Goal: Find contact information: Find contact information

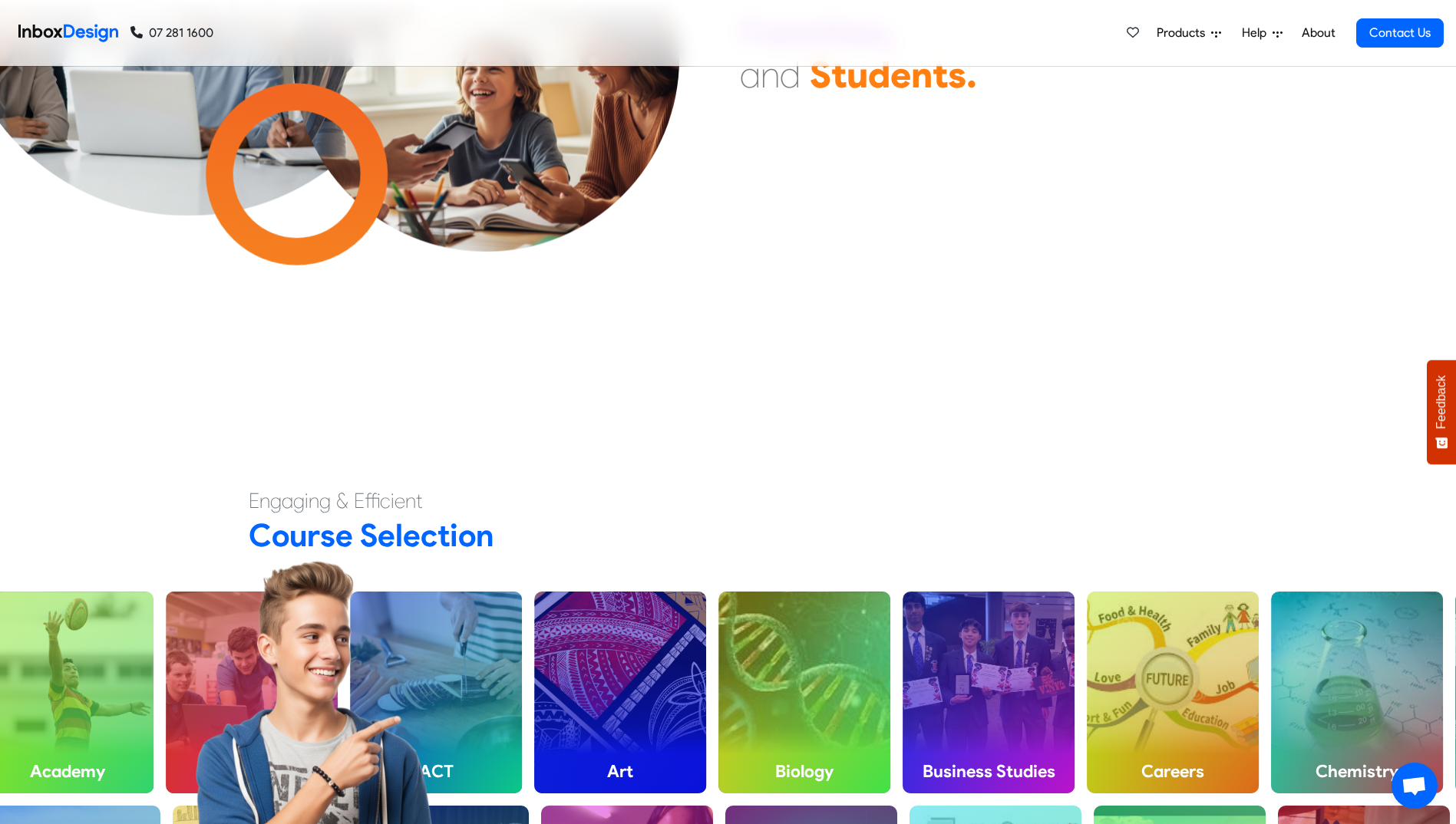
scroll to position [537, 0]
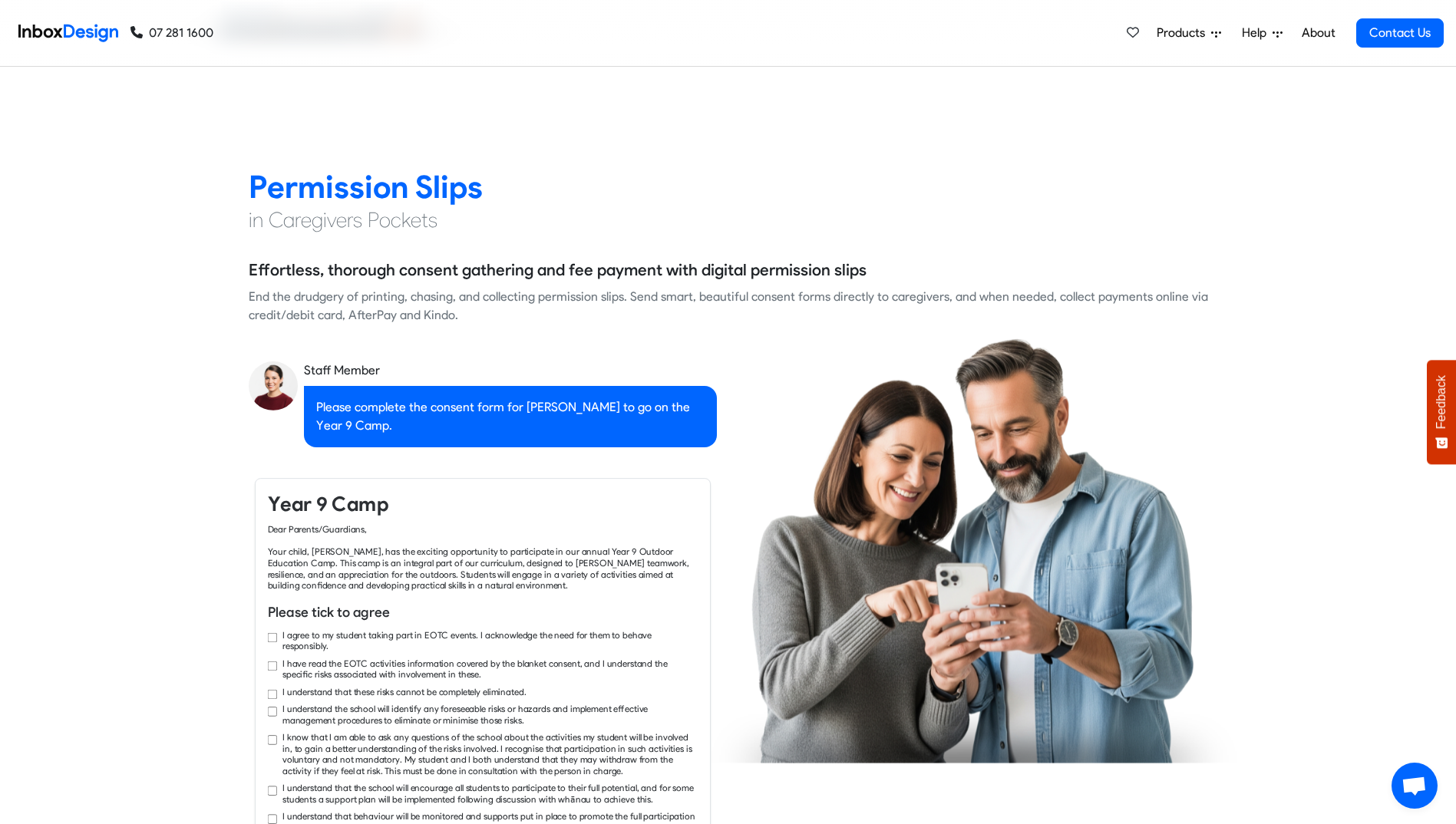
checkbox input "true"
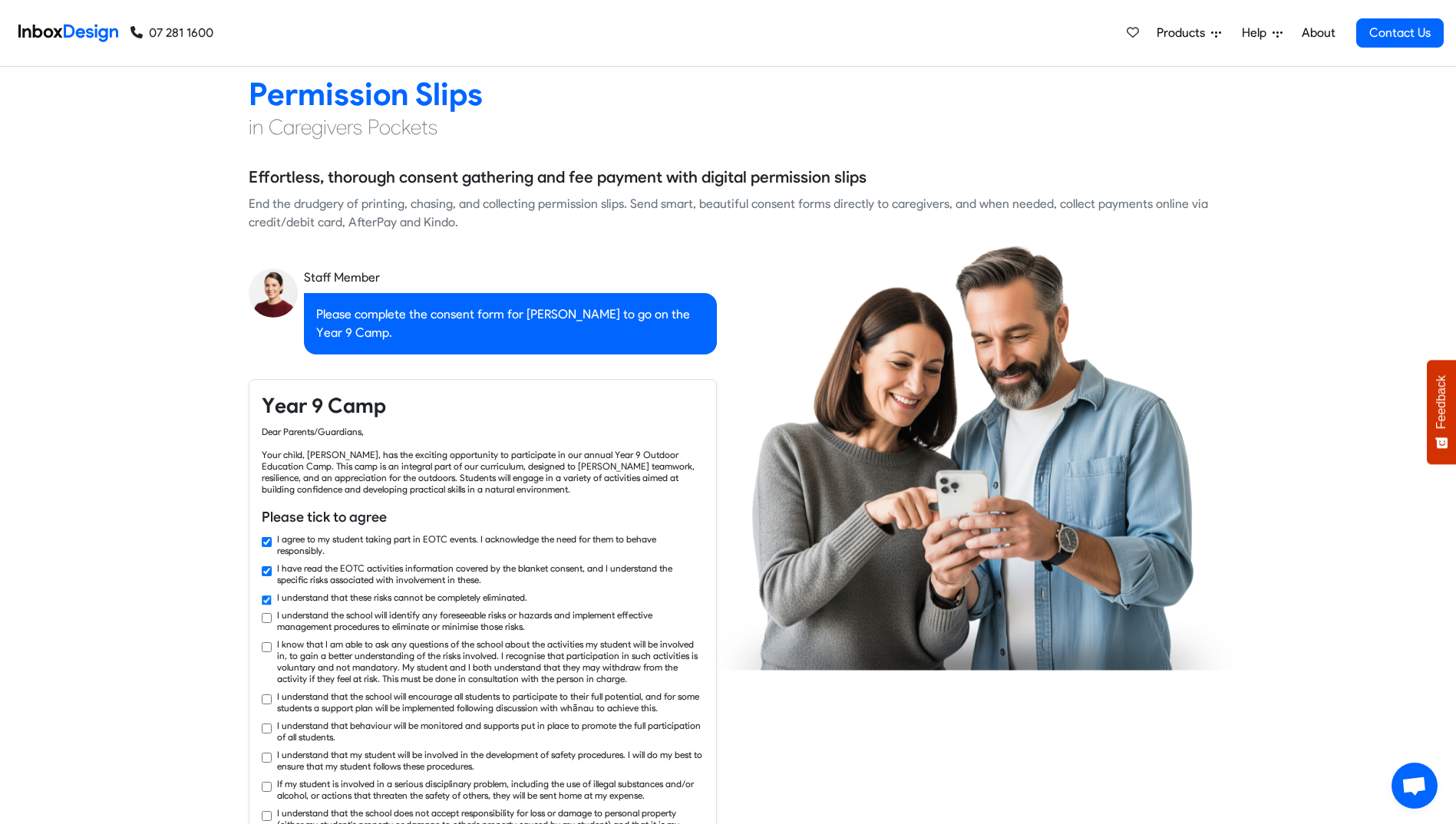
checkbox input "true"
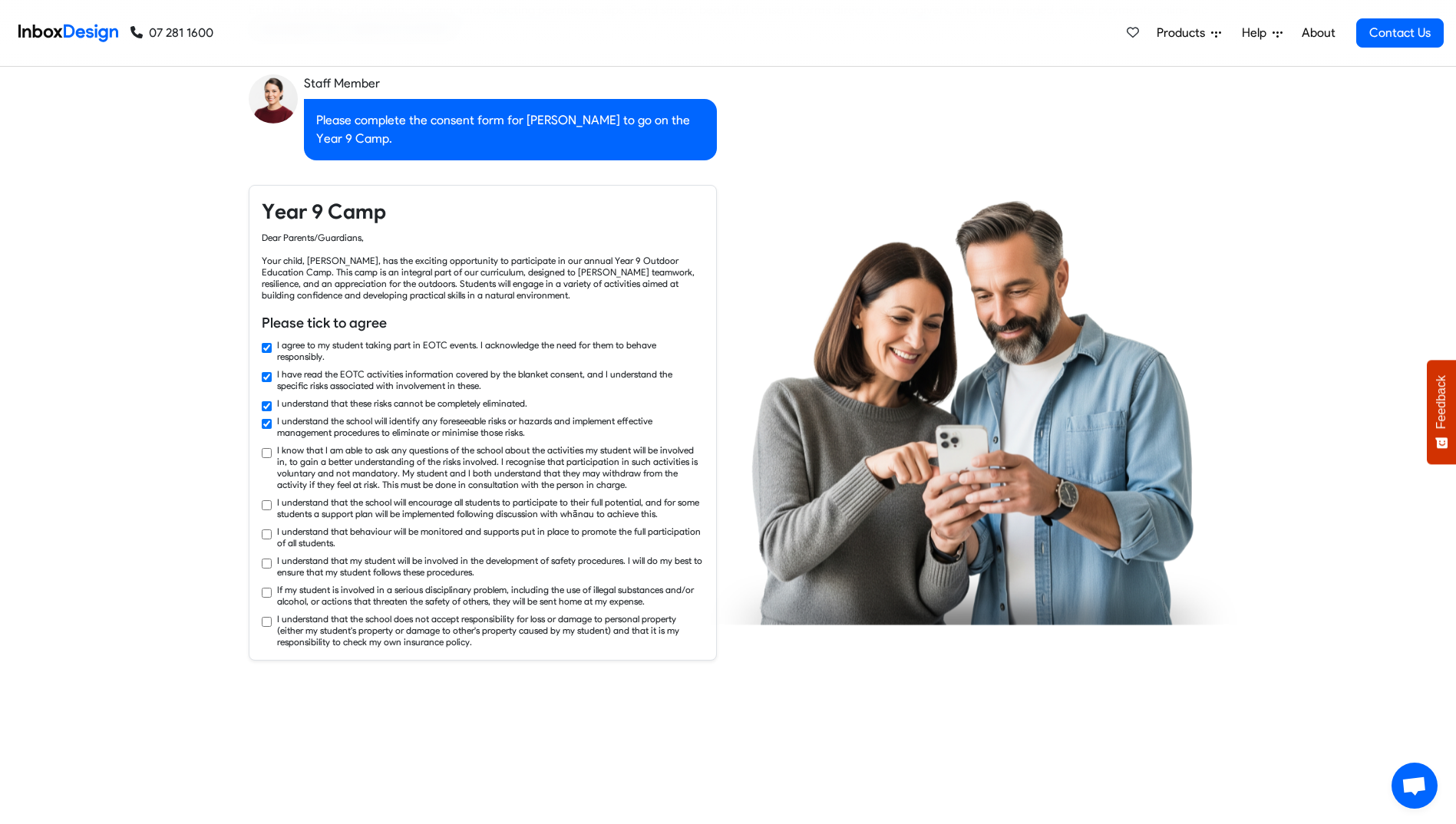
checkbox input "true"
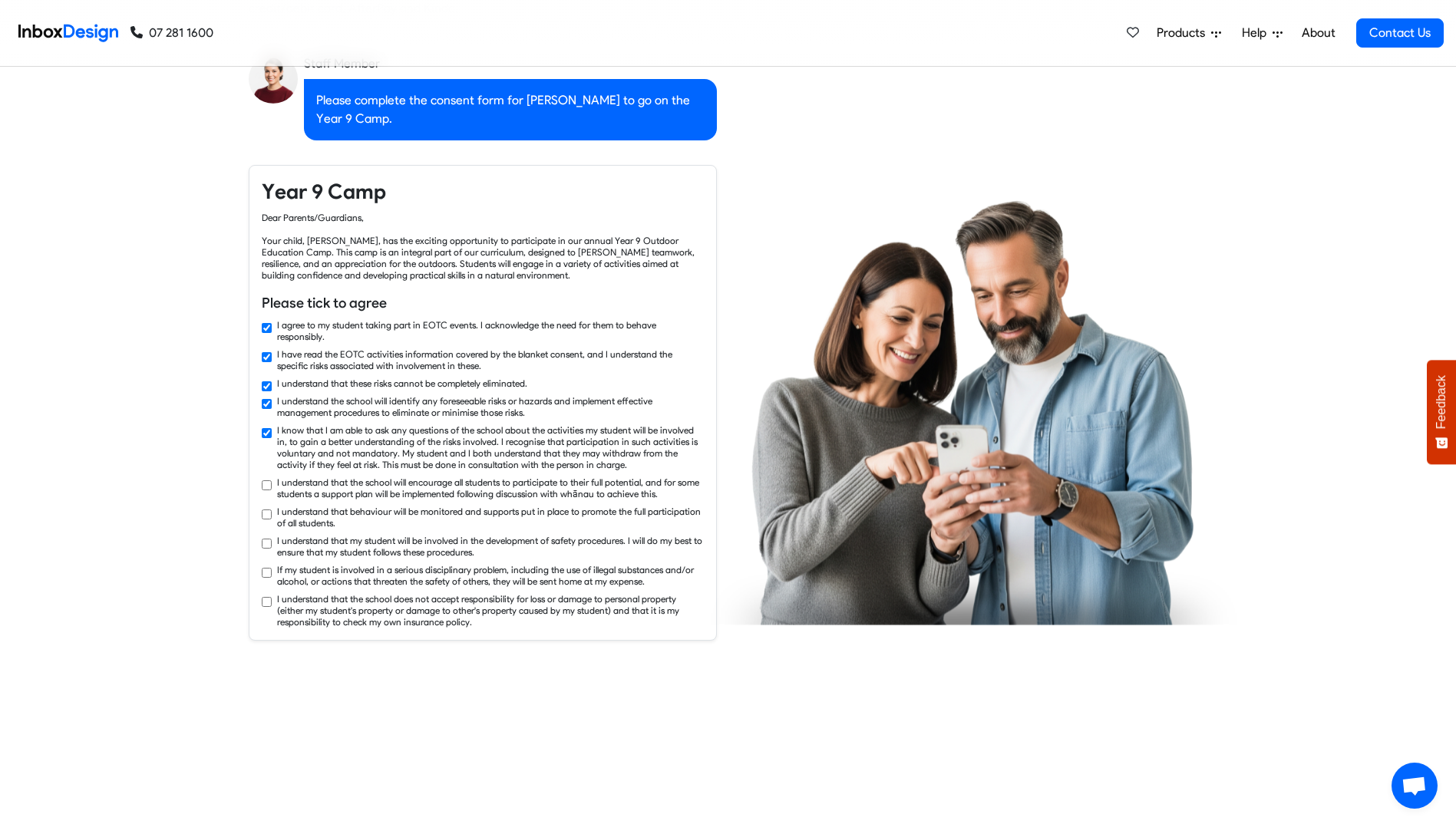
checkbox input "true"
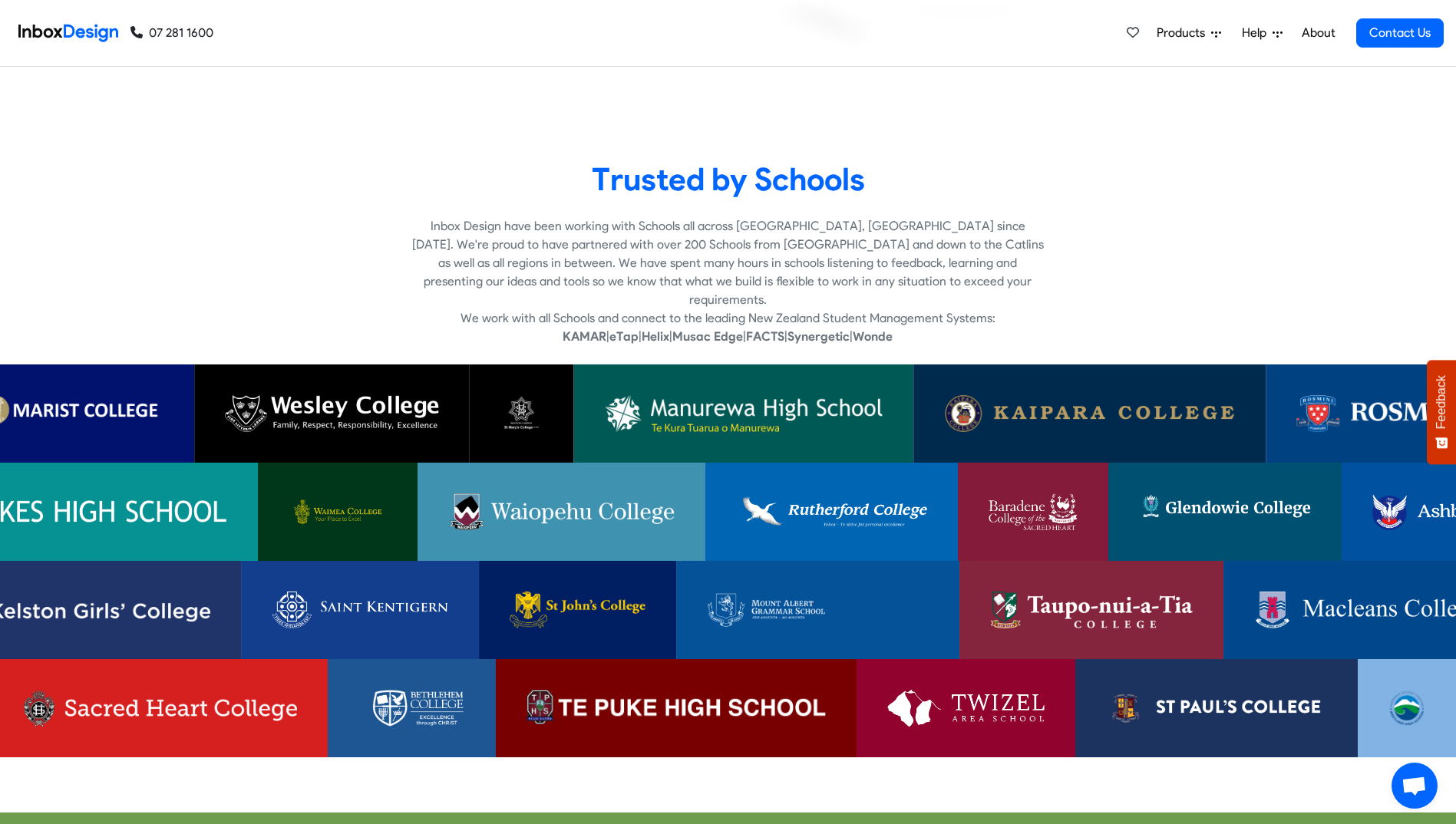
scroll to position [3453, 0]
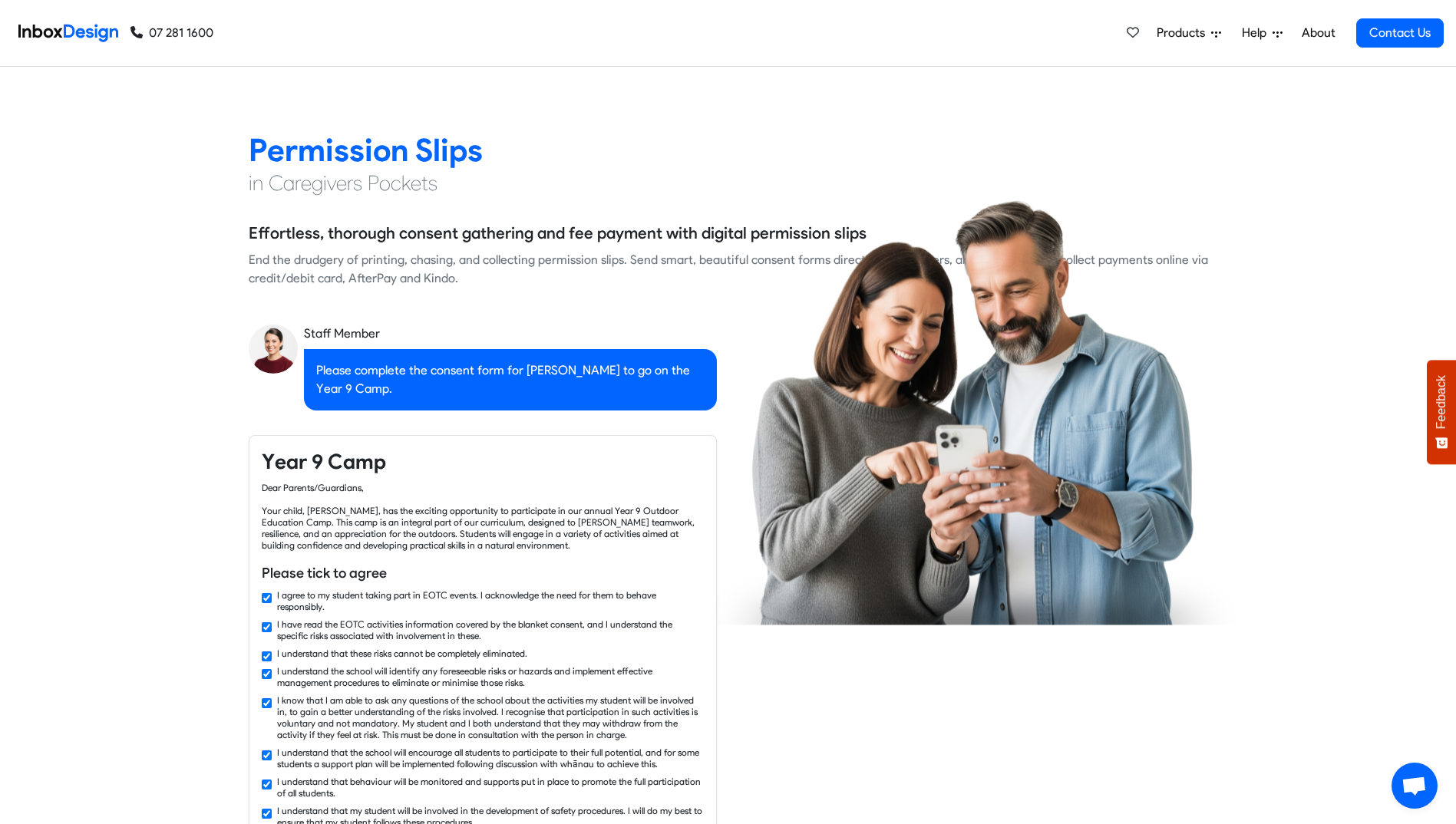
checkbox input "false"
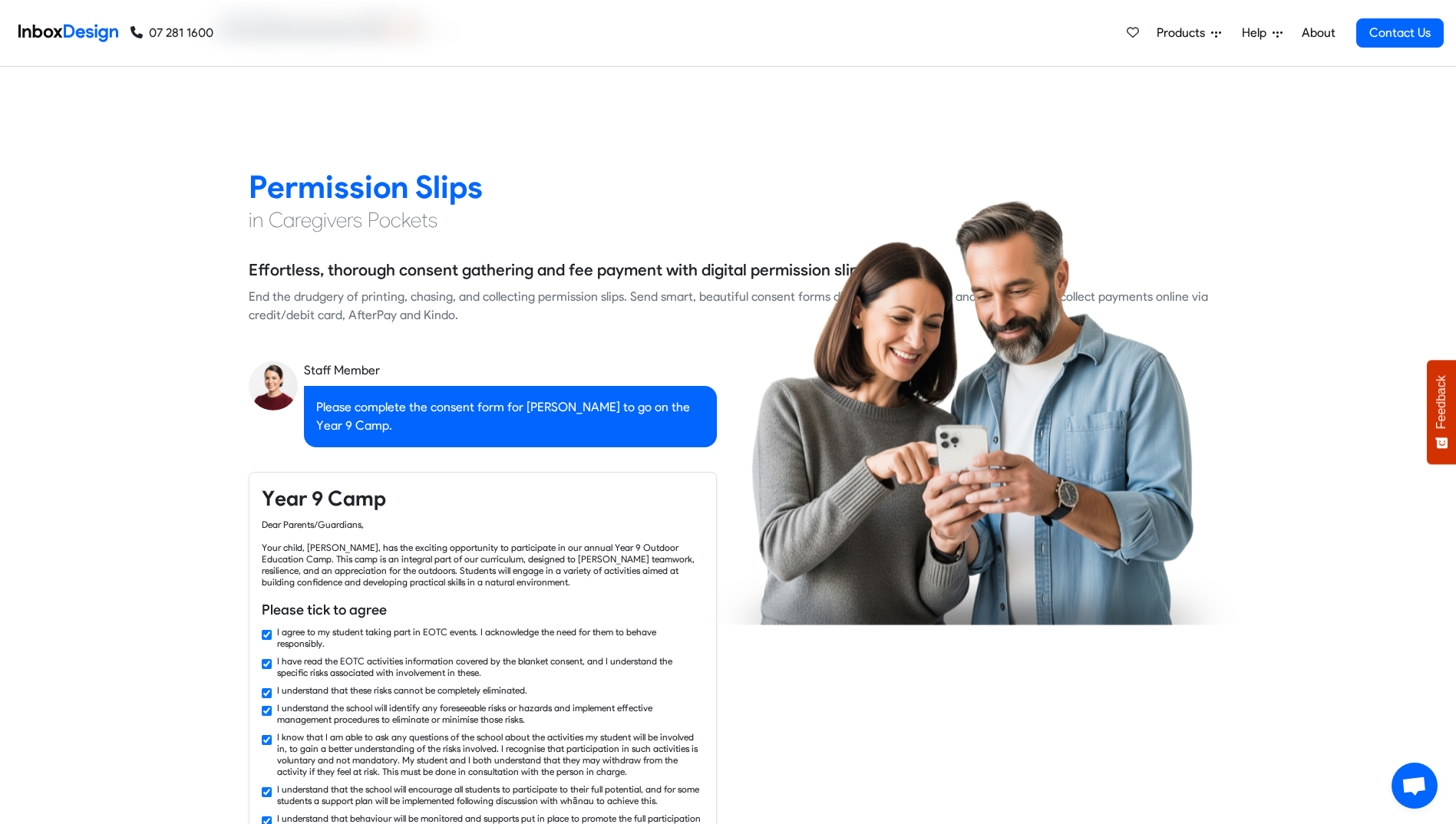
checkbox input "false"
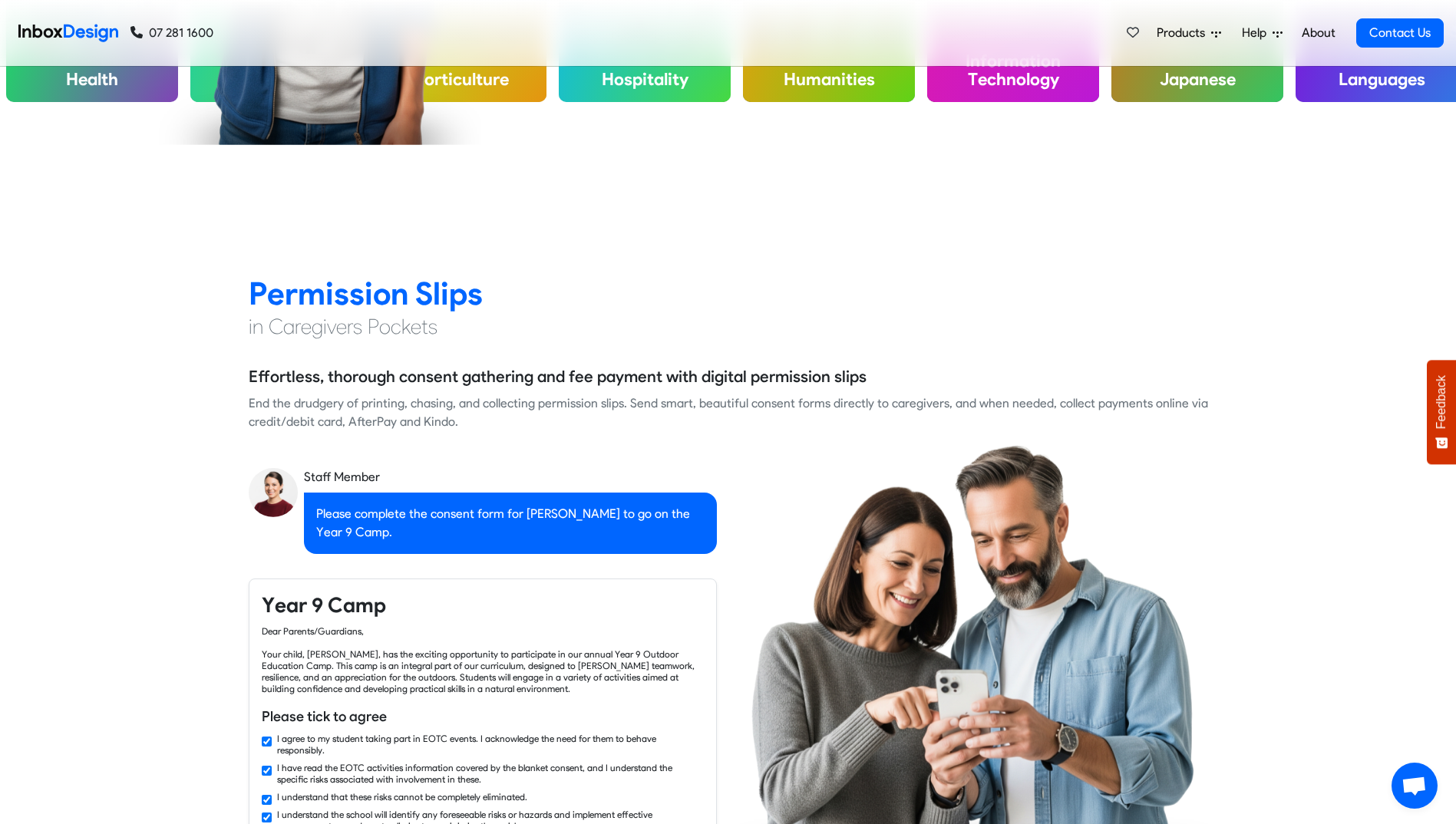
checkbox input "false"
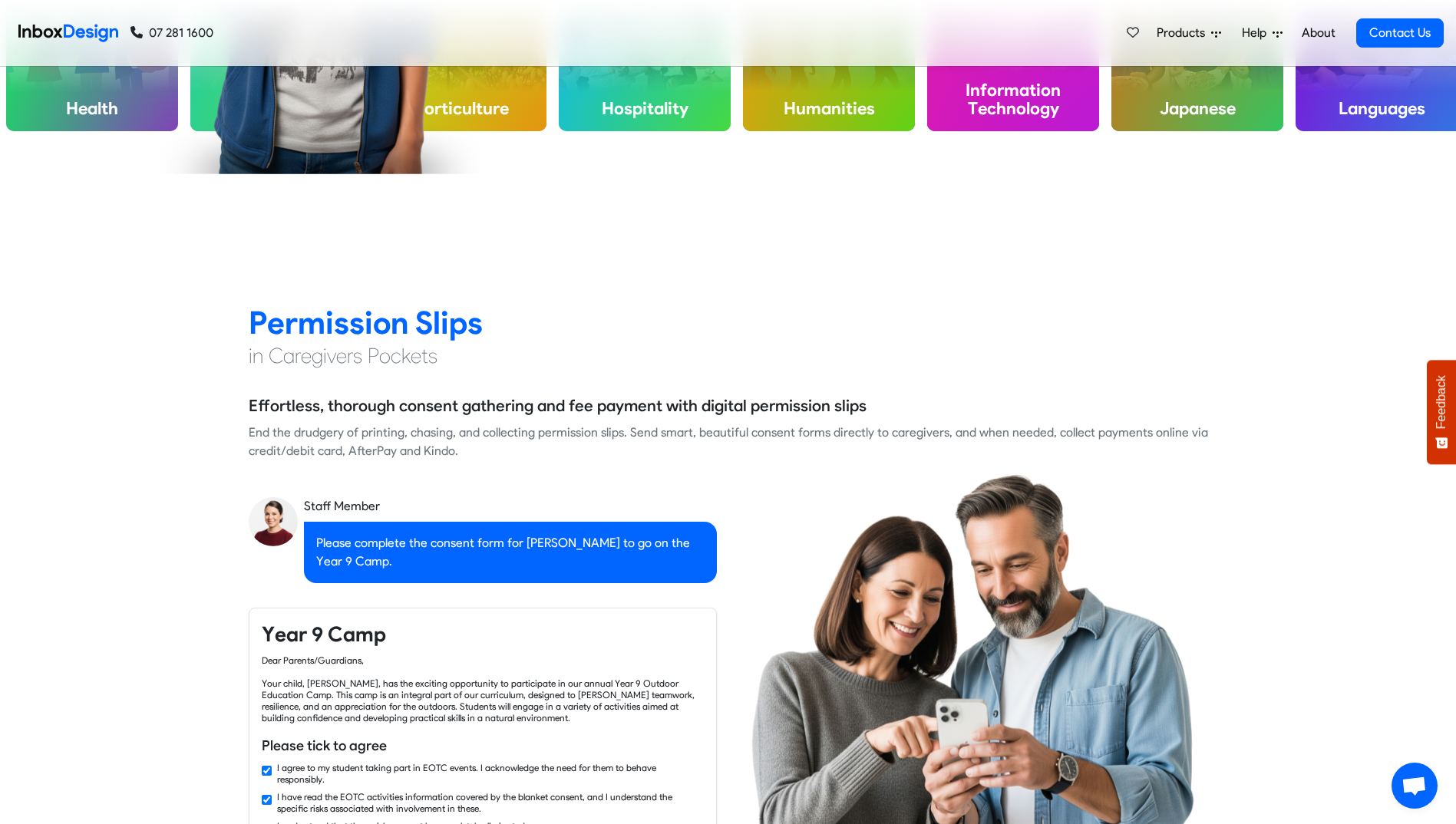
checkbox input "false"
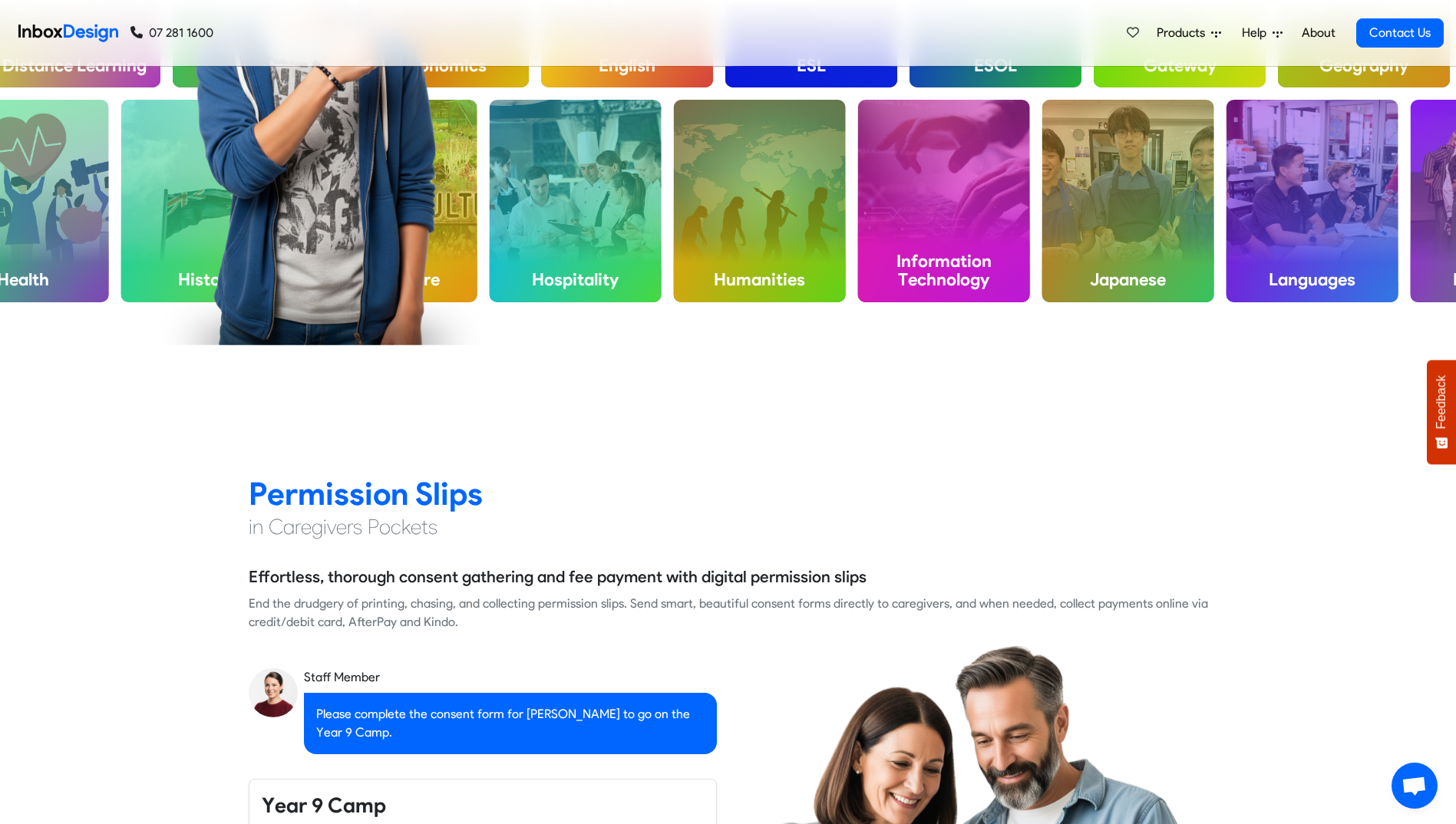
checkbox input "false"
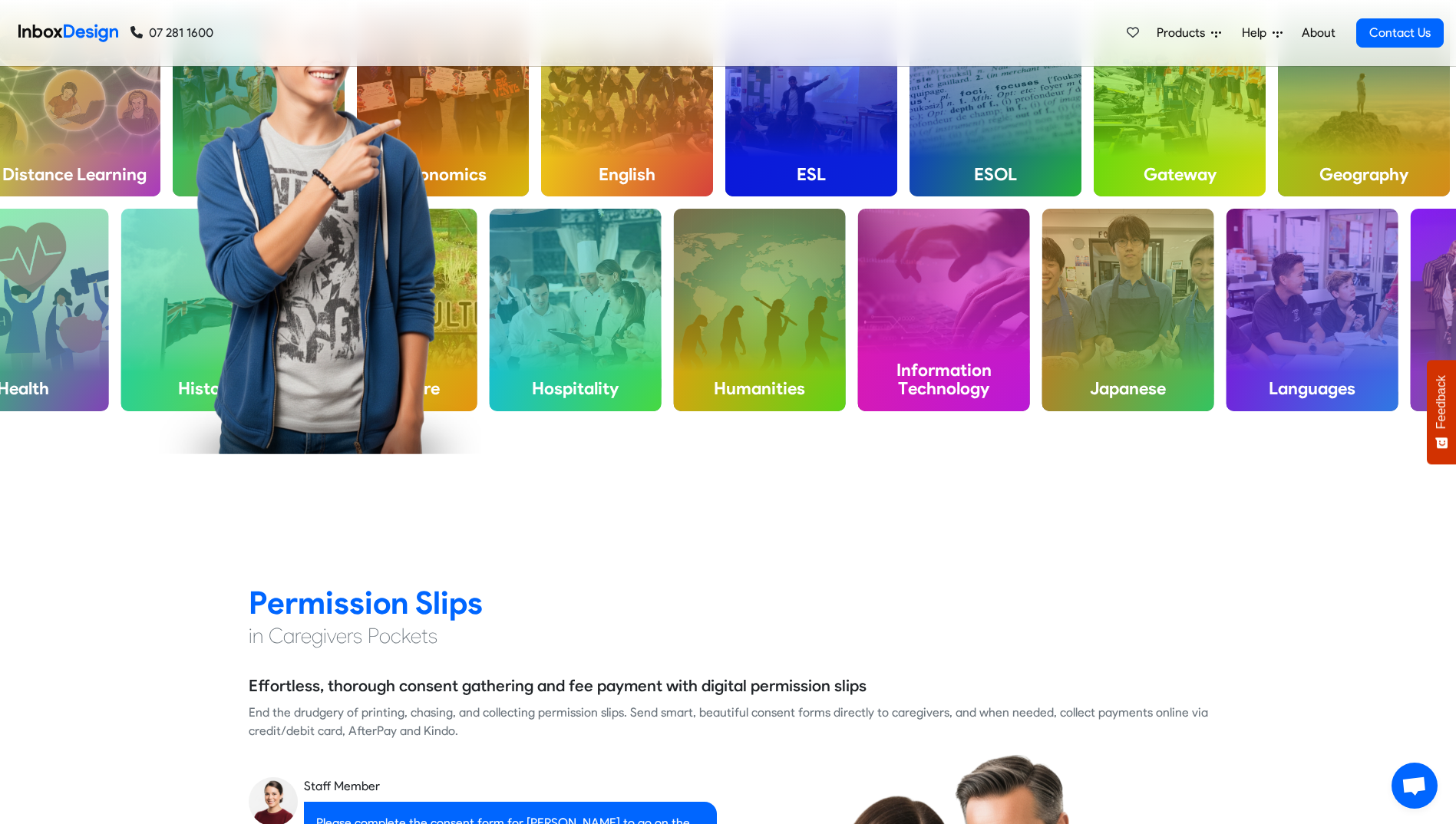
checkbox input "false"
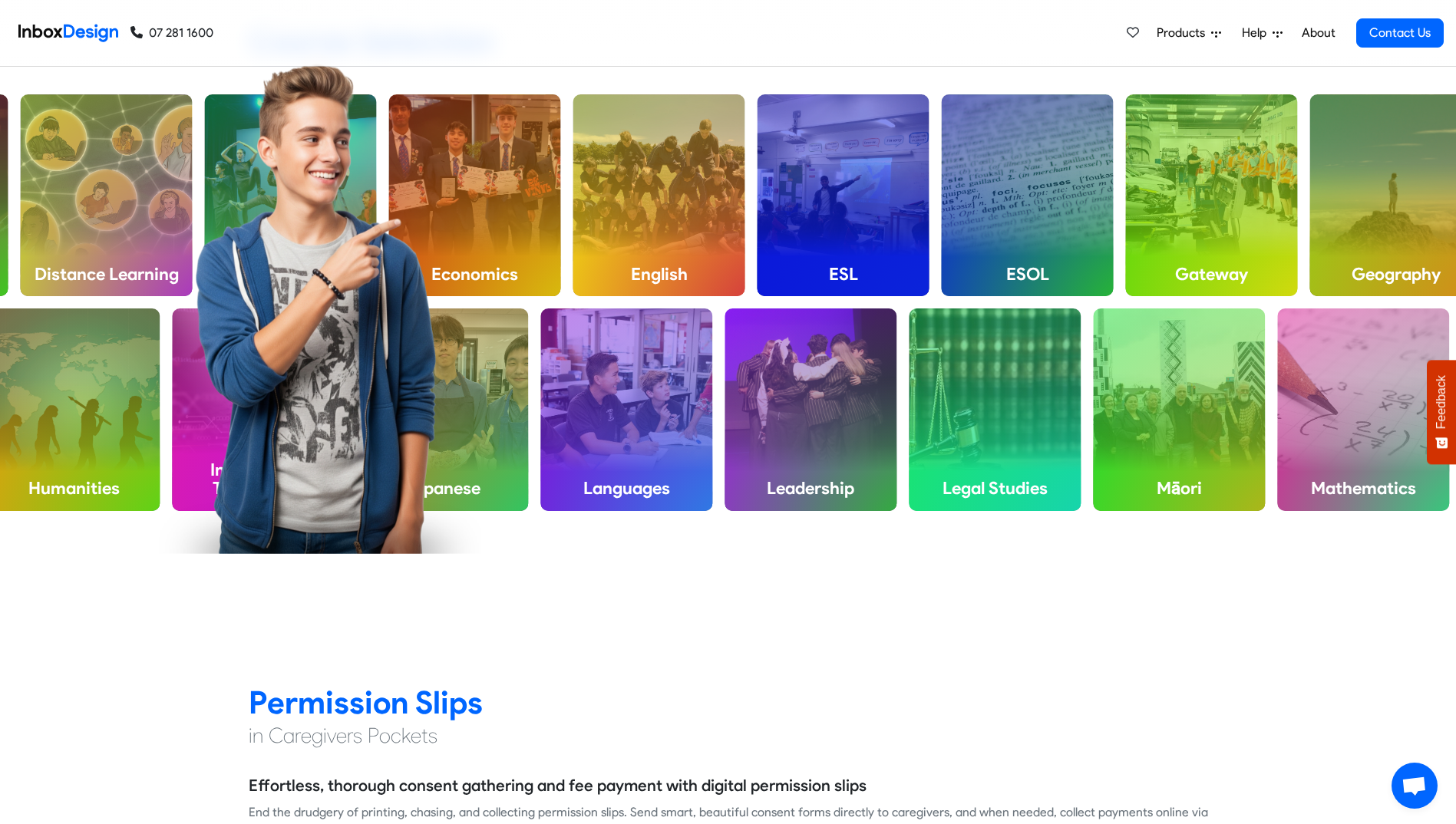
checkbox input "false"
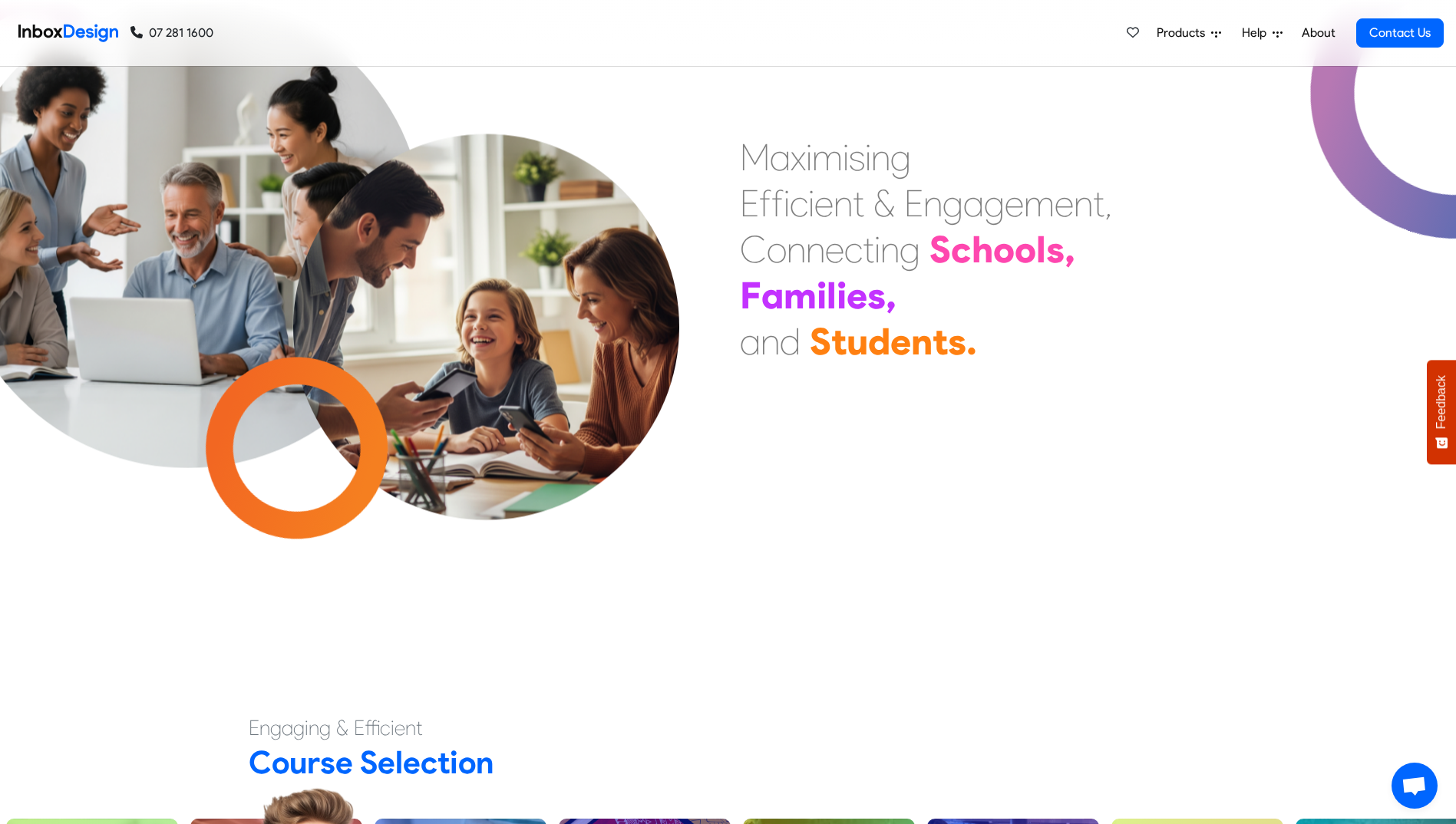
scroll to position [0, 0]
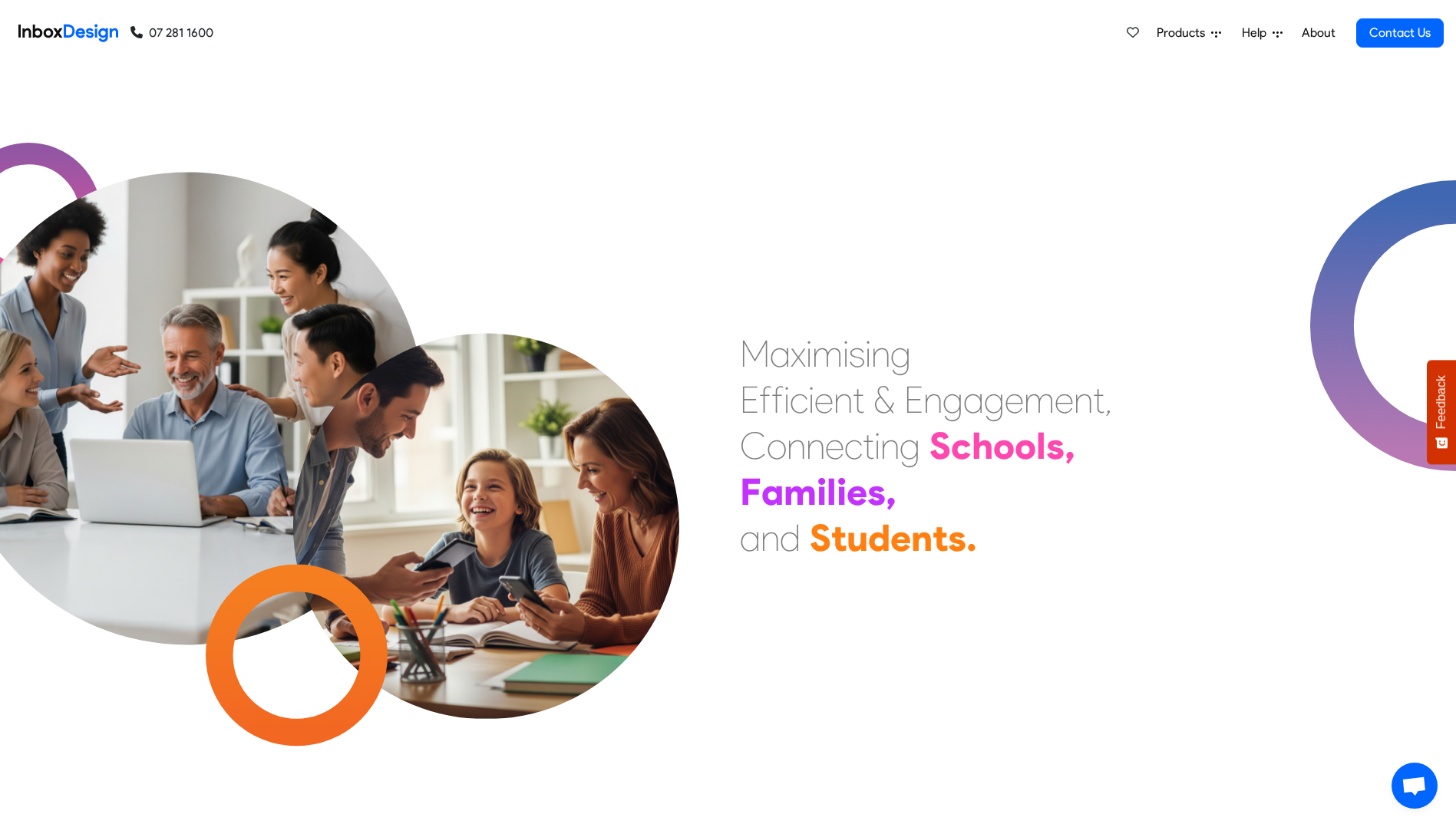
click at [1323, 31] on link "About" at bounding box center [1318, 33] width 42 height 31
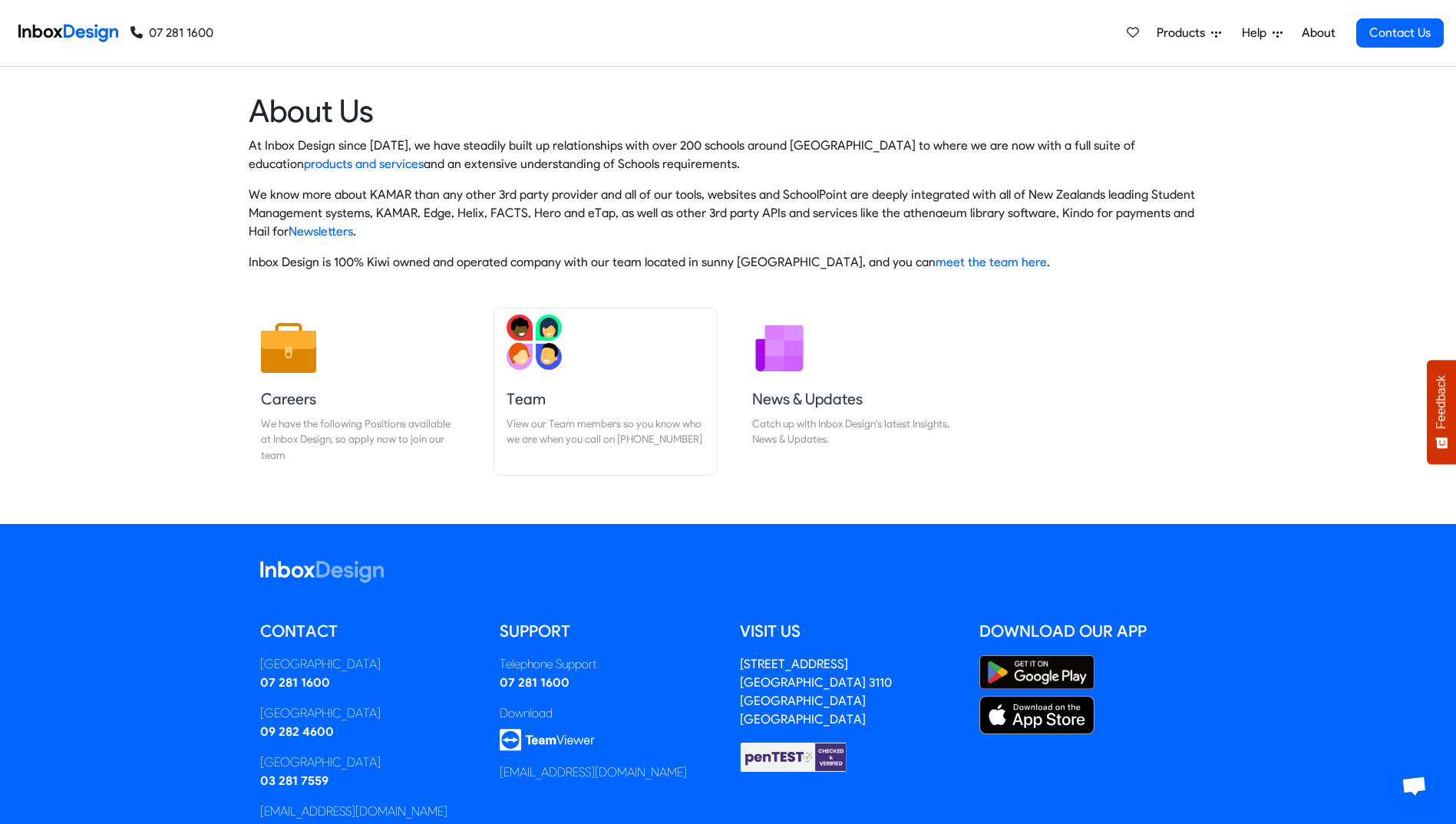
click at [517, 376] on link "Team View our Team members so you know who we are when you call on [PHONE_NUMBE…" at bounding box center [605, 391] width 222 height 167
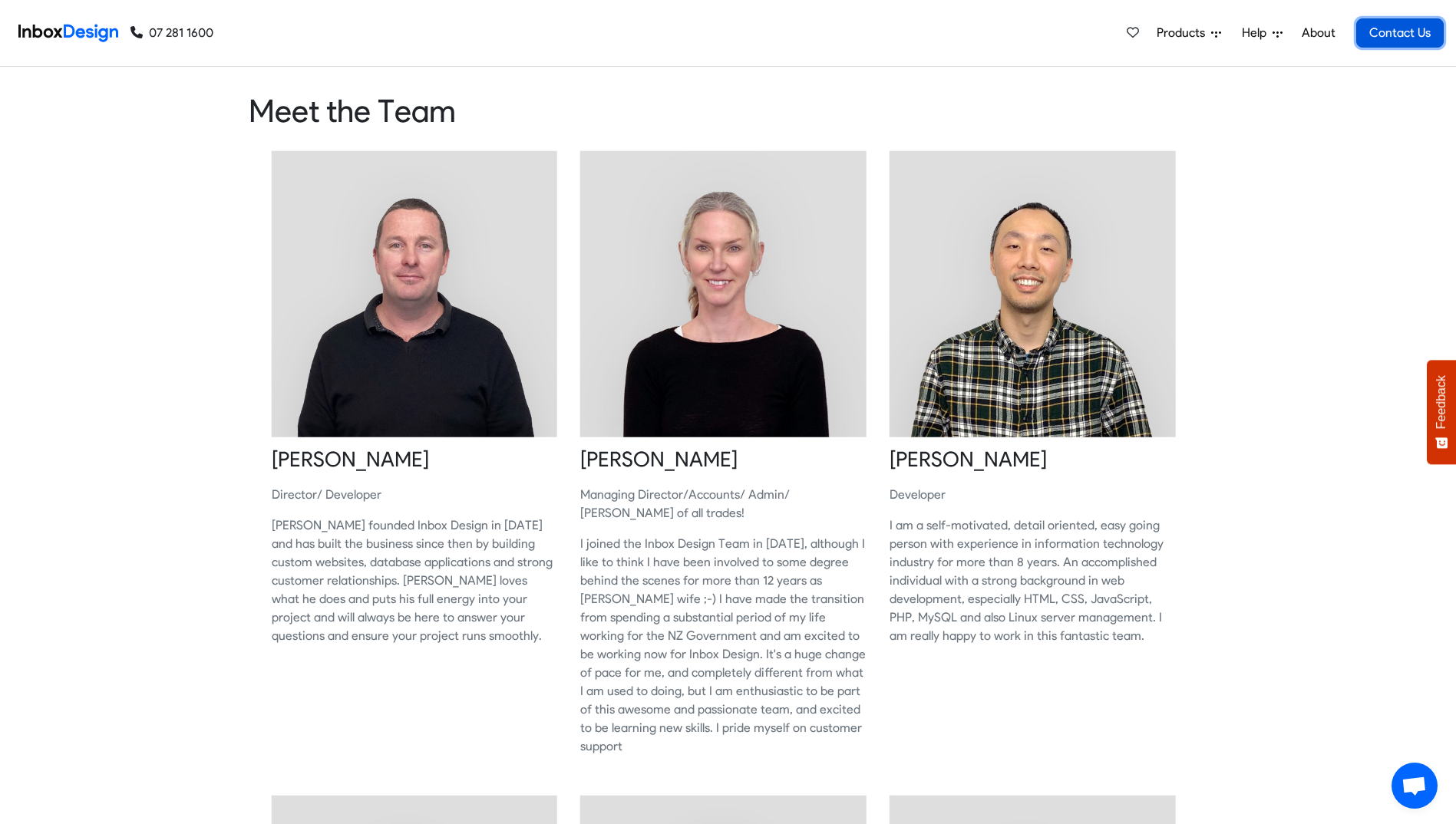
click at [1408, 35] on link "Contact Us" at bounding box center [1399, 33] width 88 height 29
